Goal: Find specific page/section: Find specific page/section

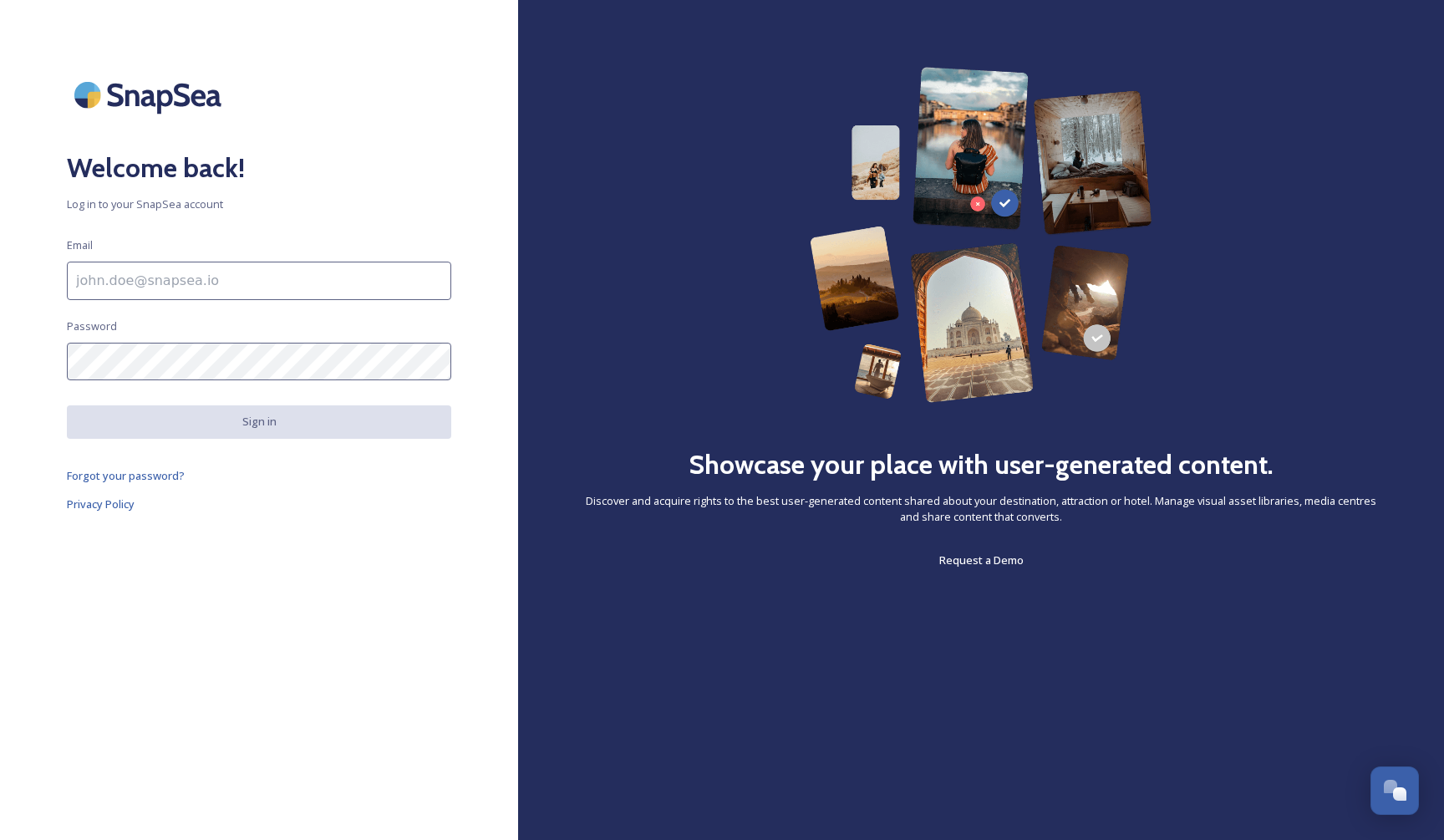
type input "[EMAIL_ADDRESS][DOMAIN_NAME]"
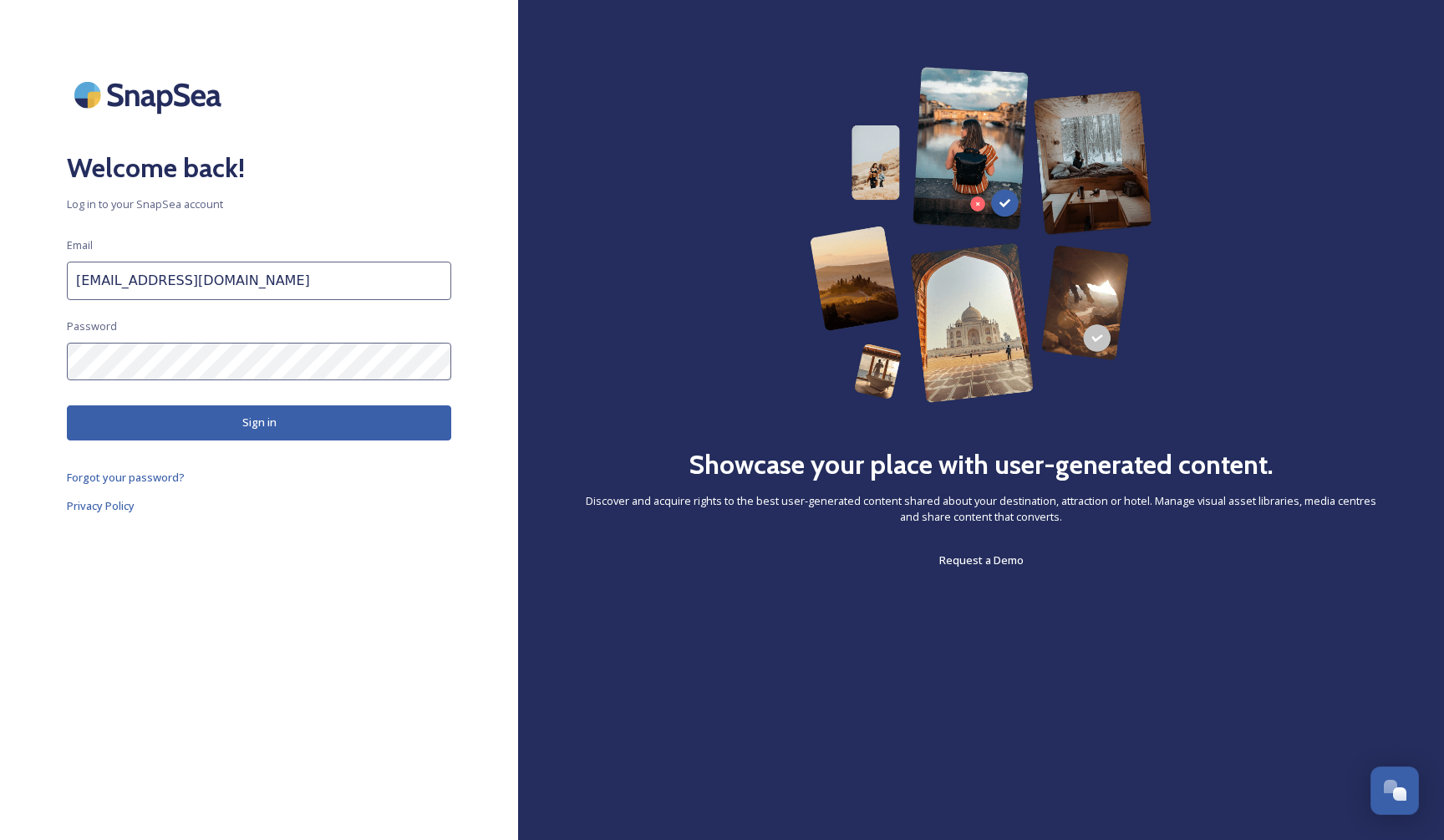
click at [244, 421] on button "Sign in" at bounding box center [259, 422] width 384 height 35
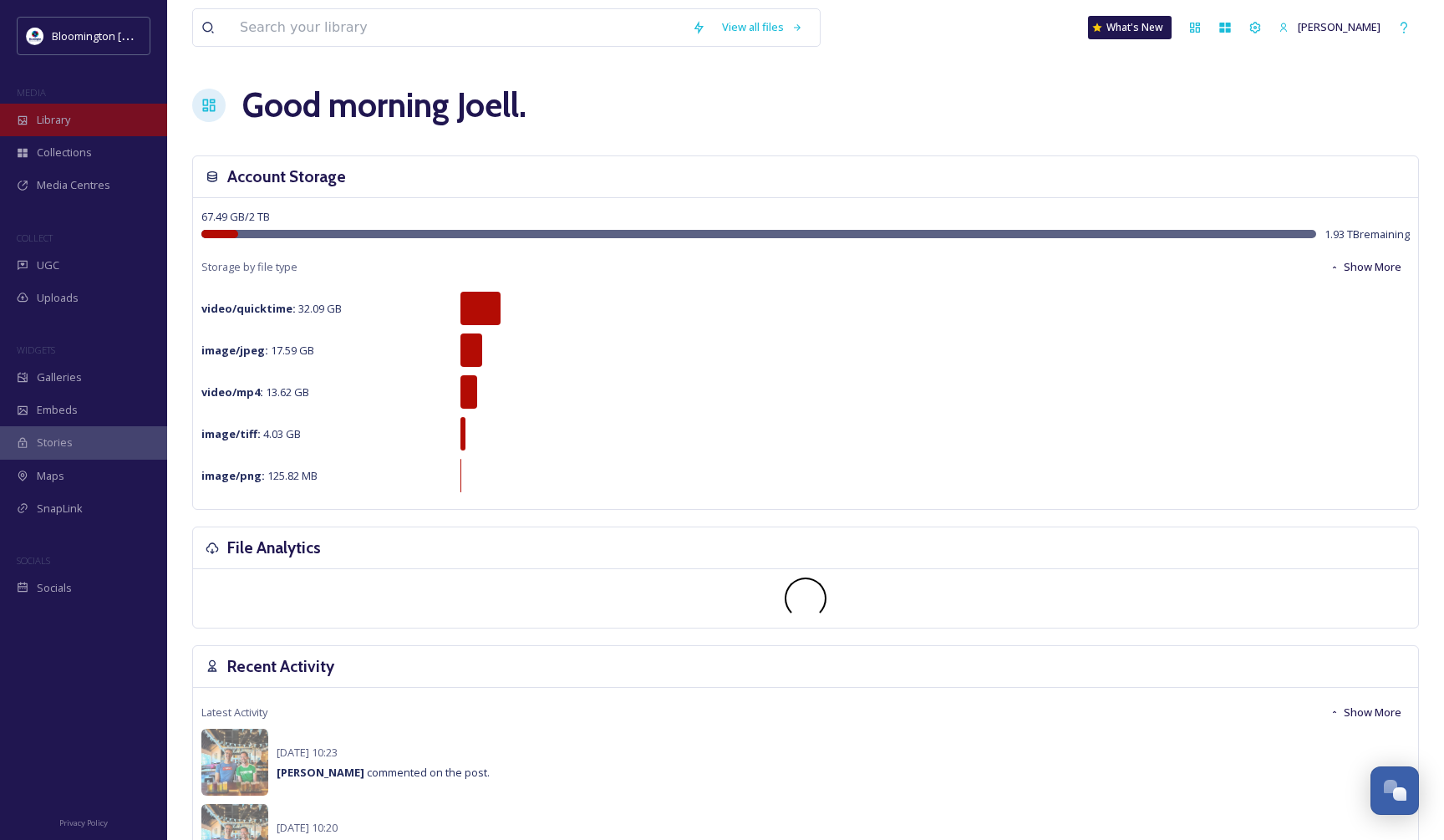
click at [51, 112] on span "Library" at bounding box center [53, 119] width 34 height 16
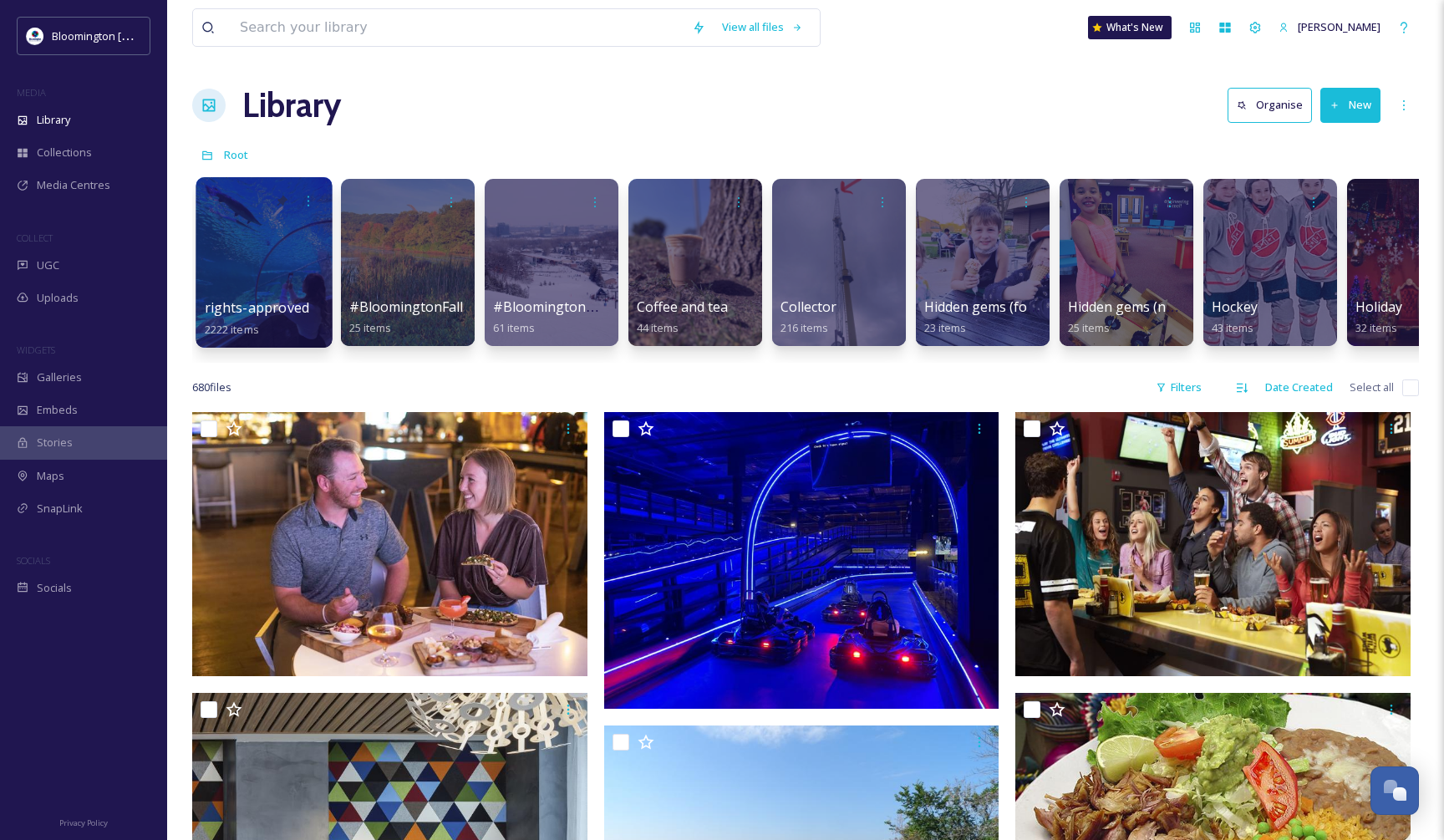
click at [253, 322] on link "rights-approved 2222 items" at bounding box center [256, 318] width 104 height 37
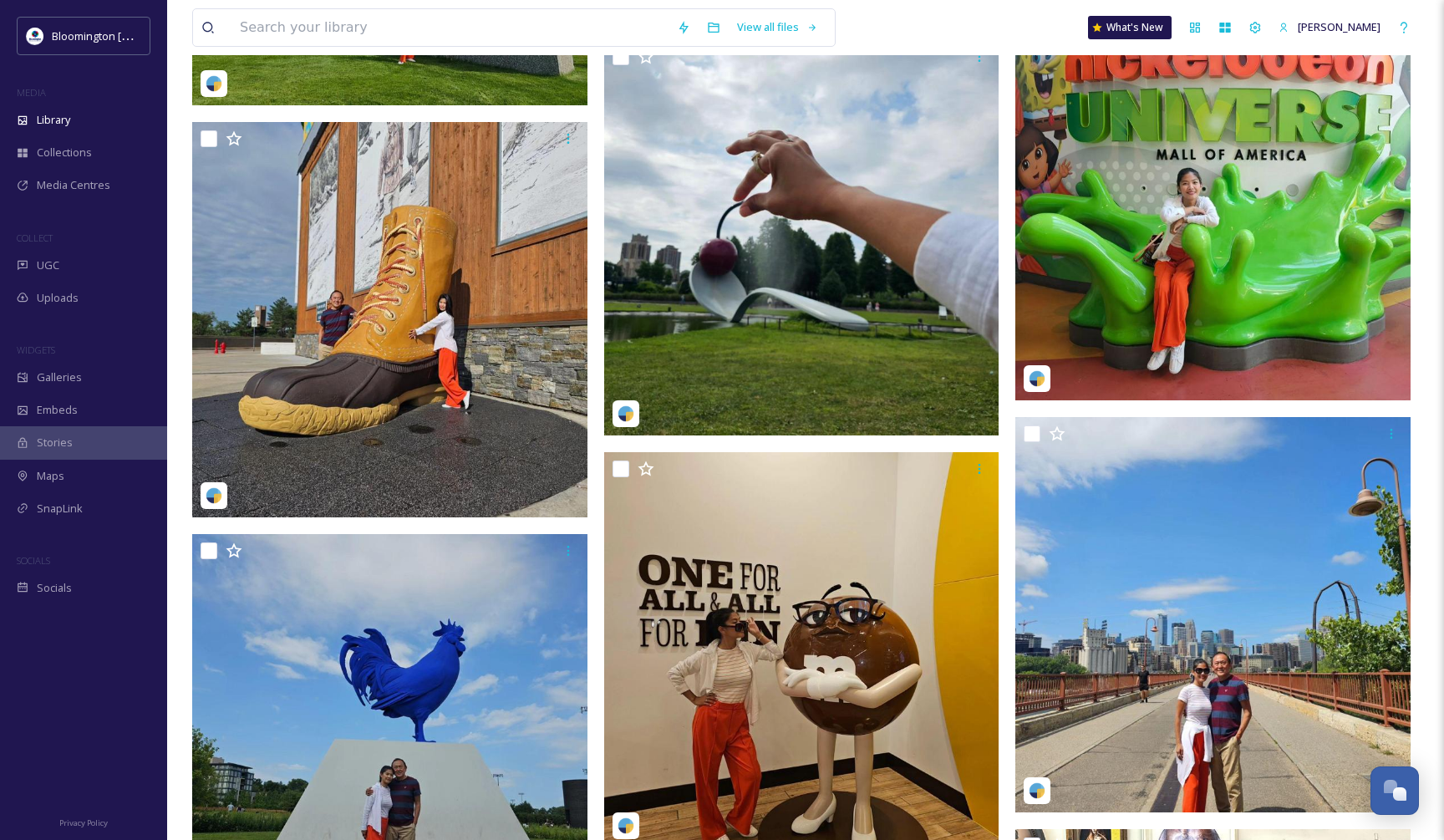
scroll to position [41150, 0]
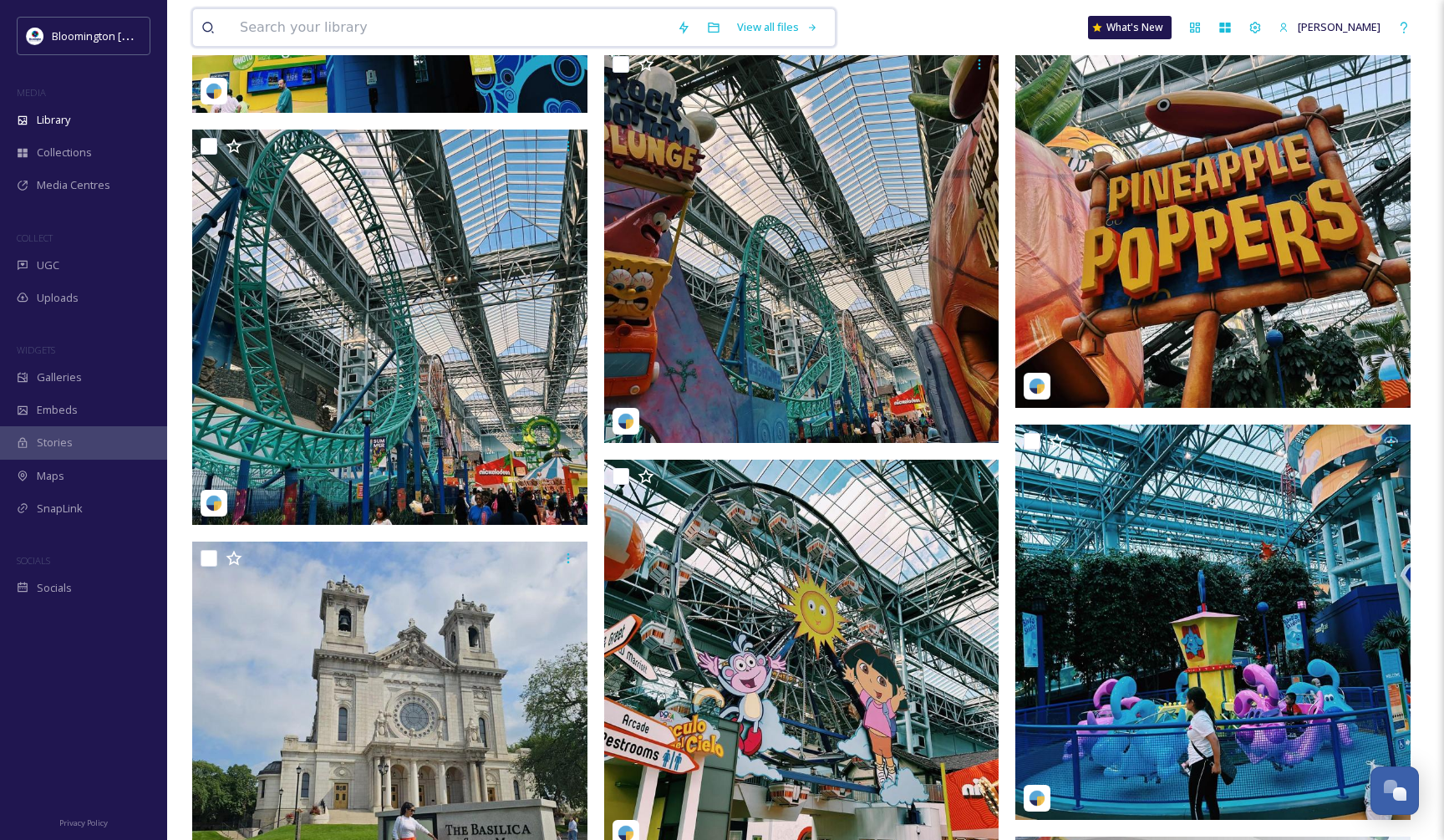
click at [353, 32] on input at bounding box center [450, 27] width 437 height 37
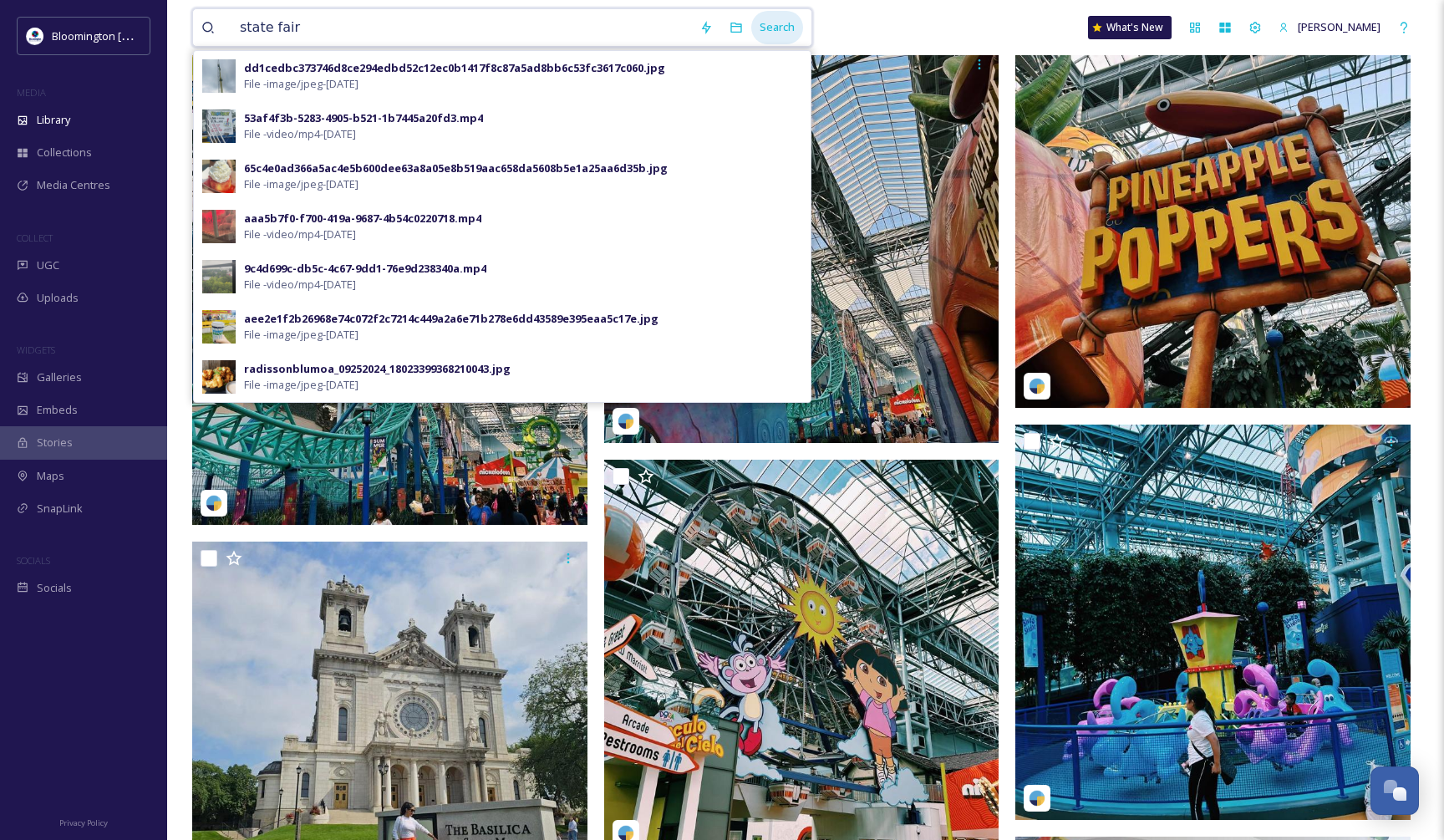
type input "state fair"
click at [802, 22] on div "Search" at bounding box center [776, 27] width 52 height 33
